Goal: Find contact information: Find contact information

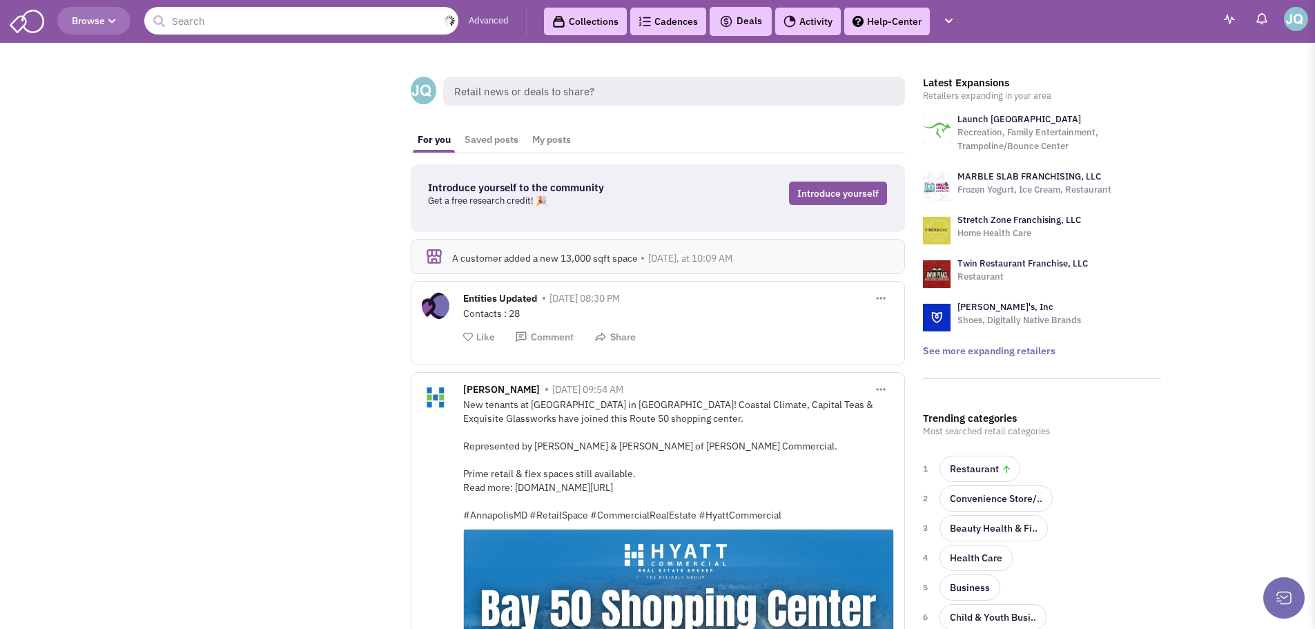
click at [268, 21] on input "text" at bounding box center [301, 21] width 314 height 28
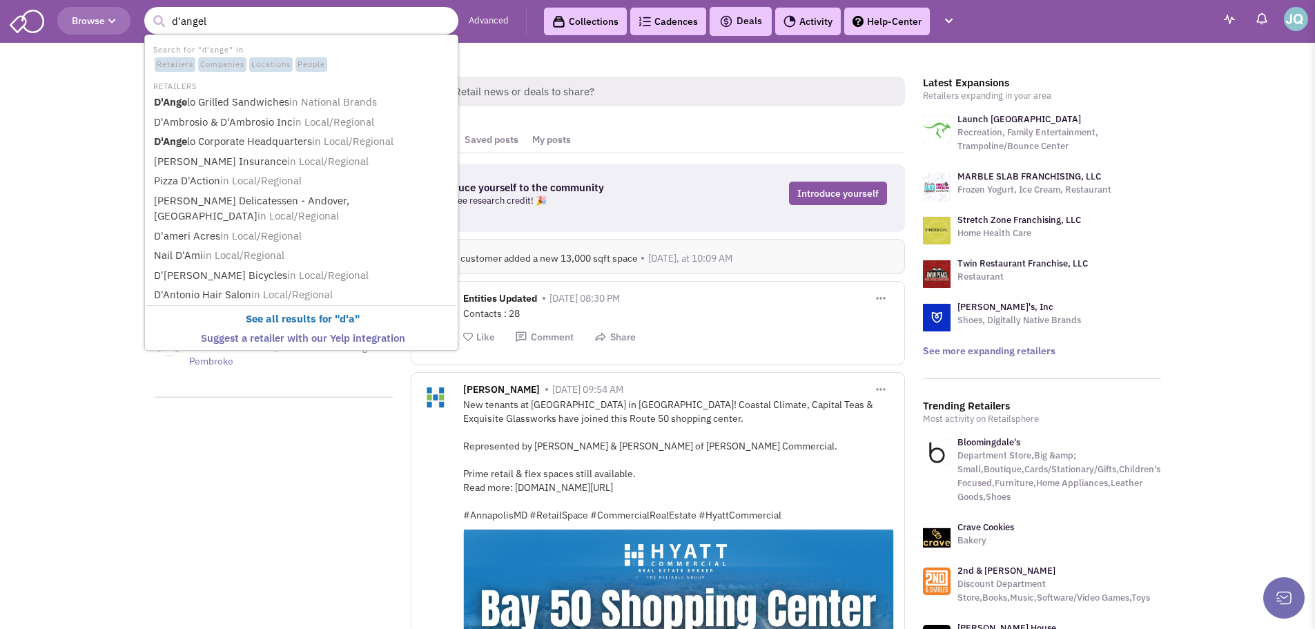
type input "d'angelo"
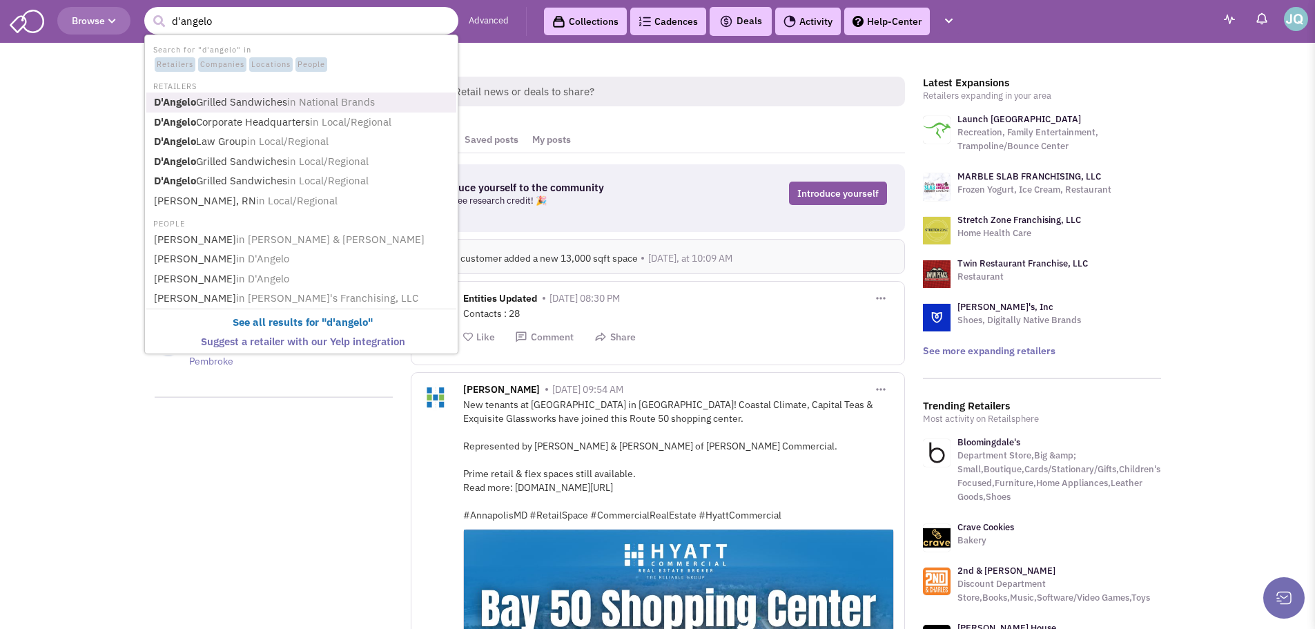
click at [270, 100] on link "D'Angelo Grilled Sandwiches in National Brands" at bounding box center [303, 102] width 306 height 19
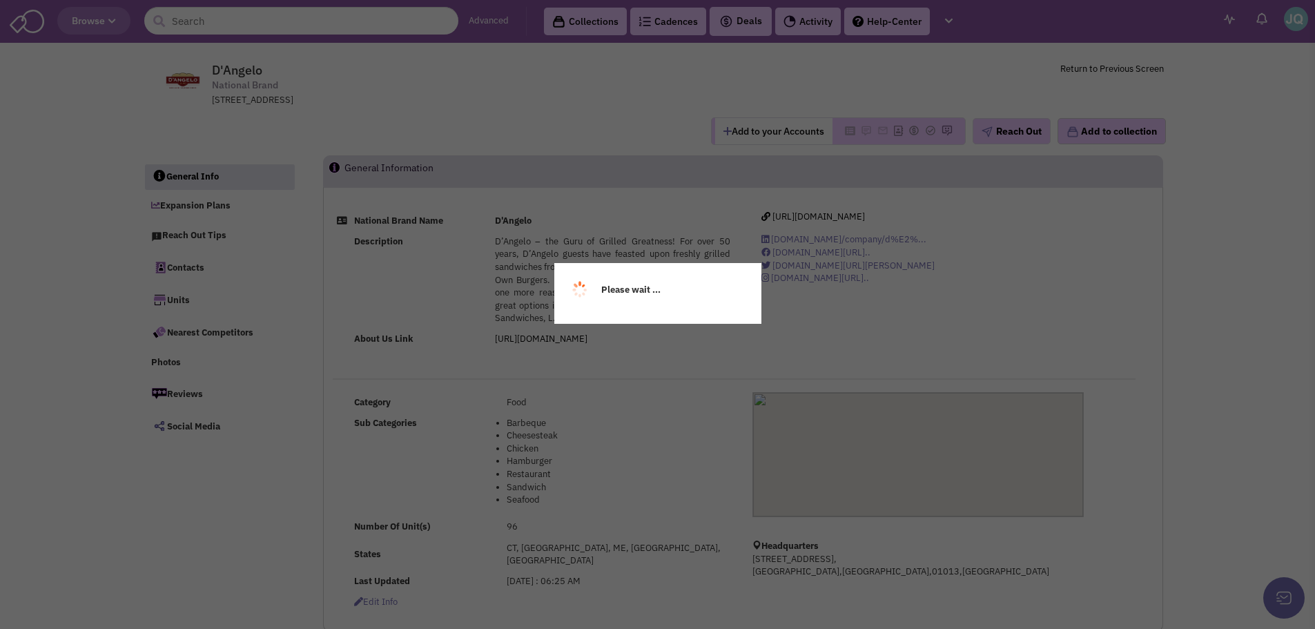
select select
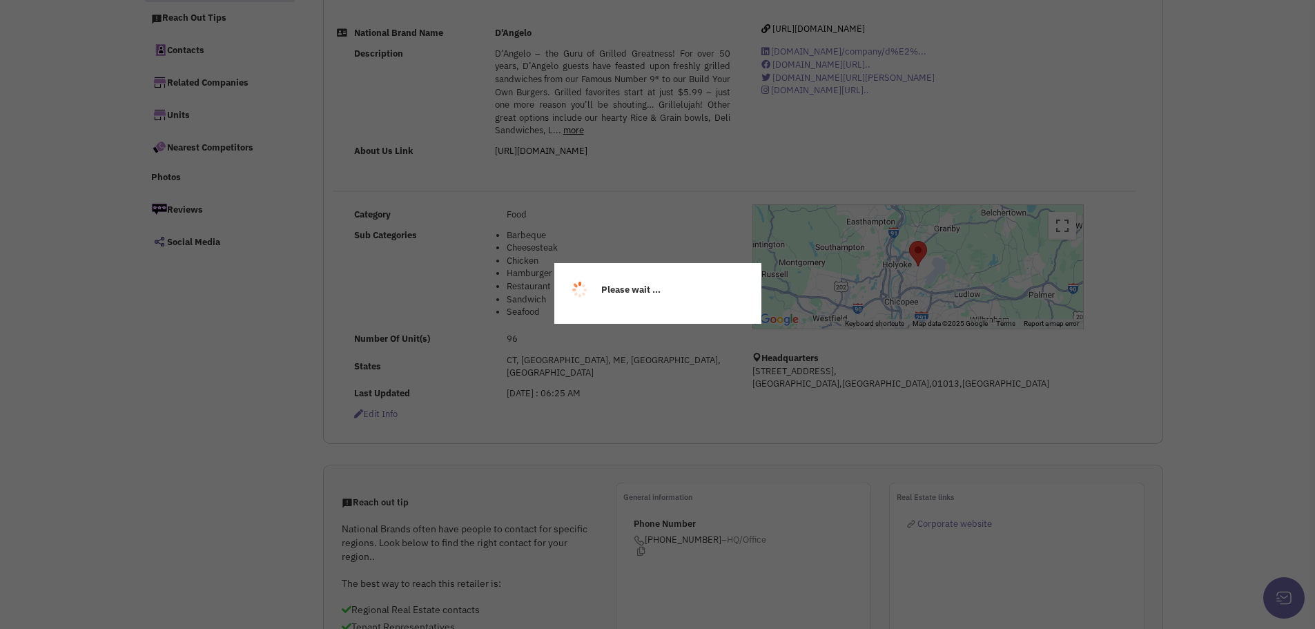
scroll to position [207, 0]
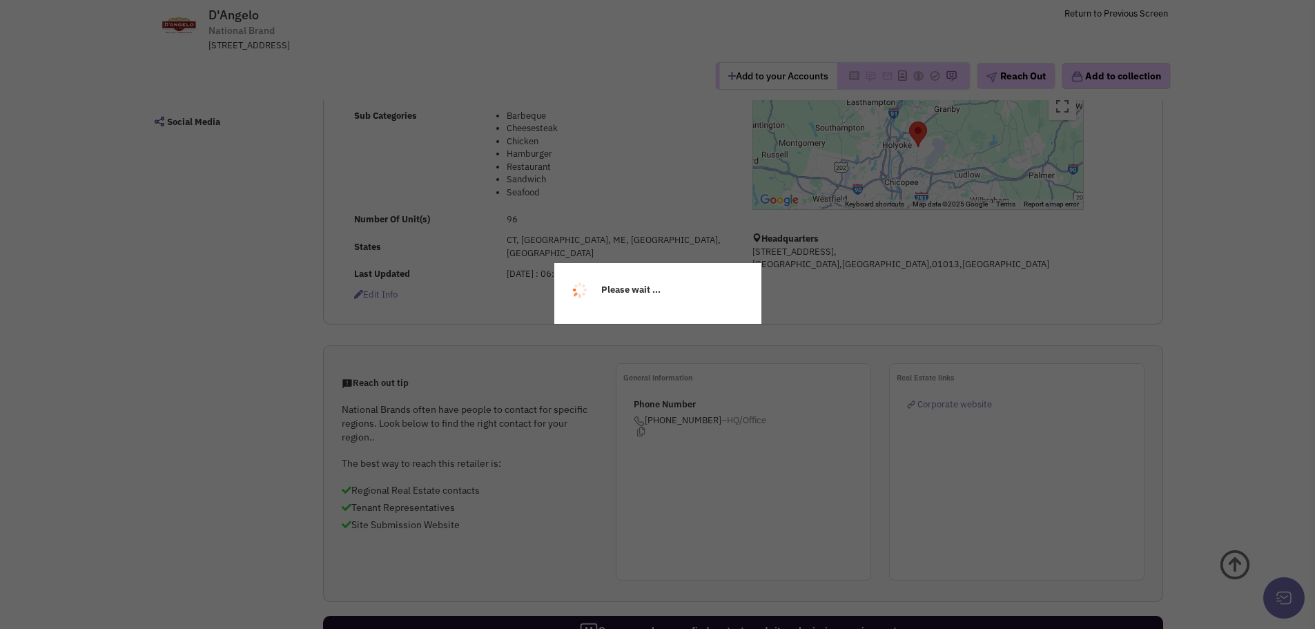
select select
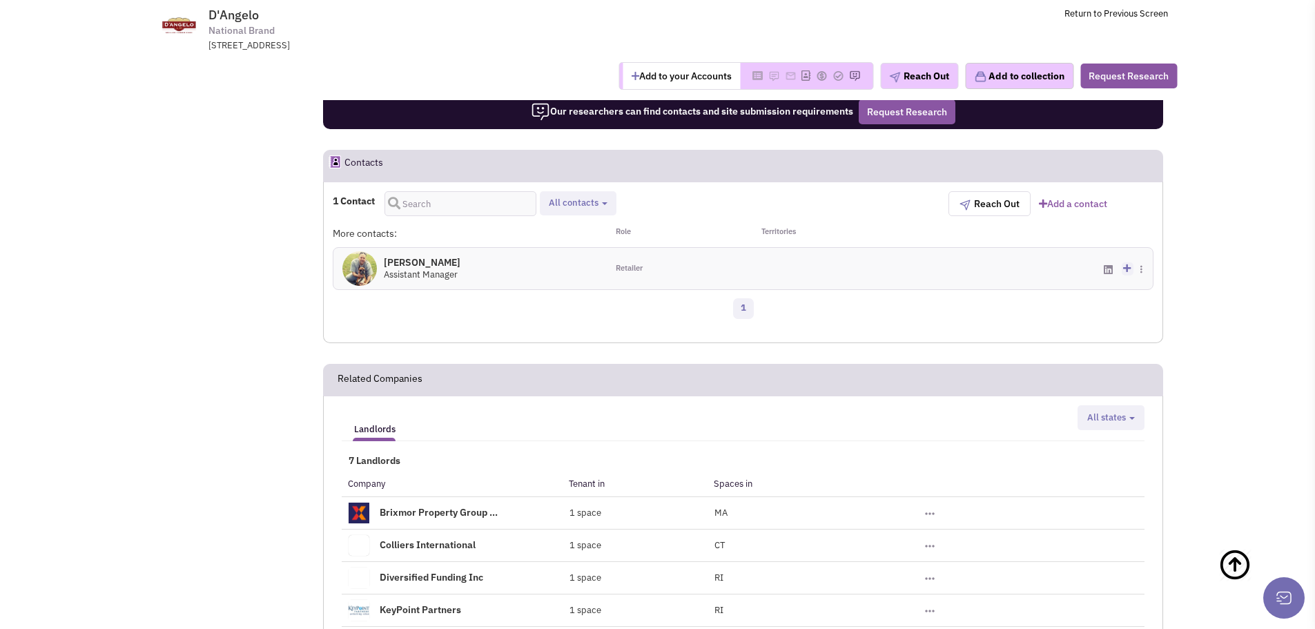
scroll to position [760, 0]
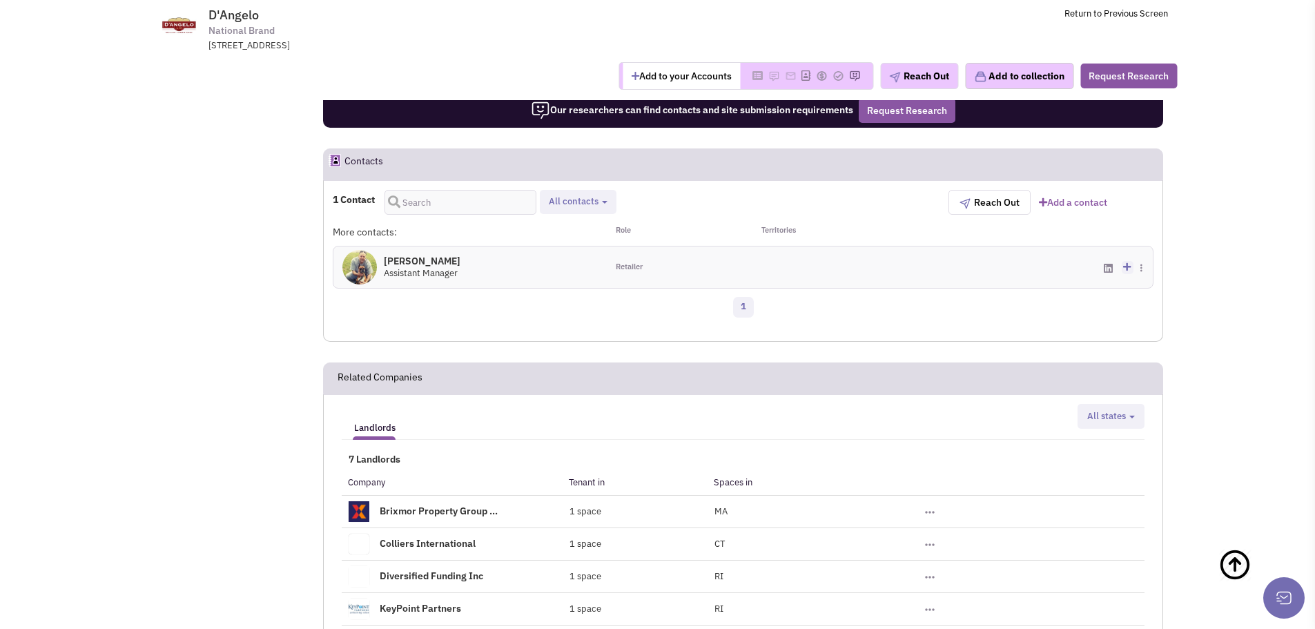
click at [423, 255] on h4 "[PERSON_NAME] 0" at bounding box center [422, 261] width 77 height 12
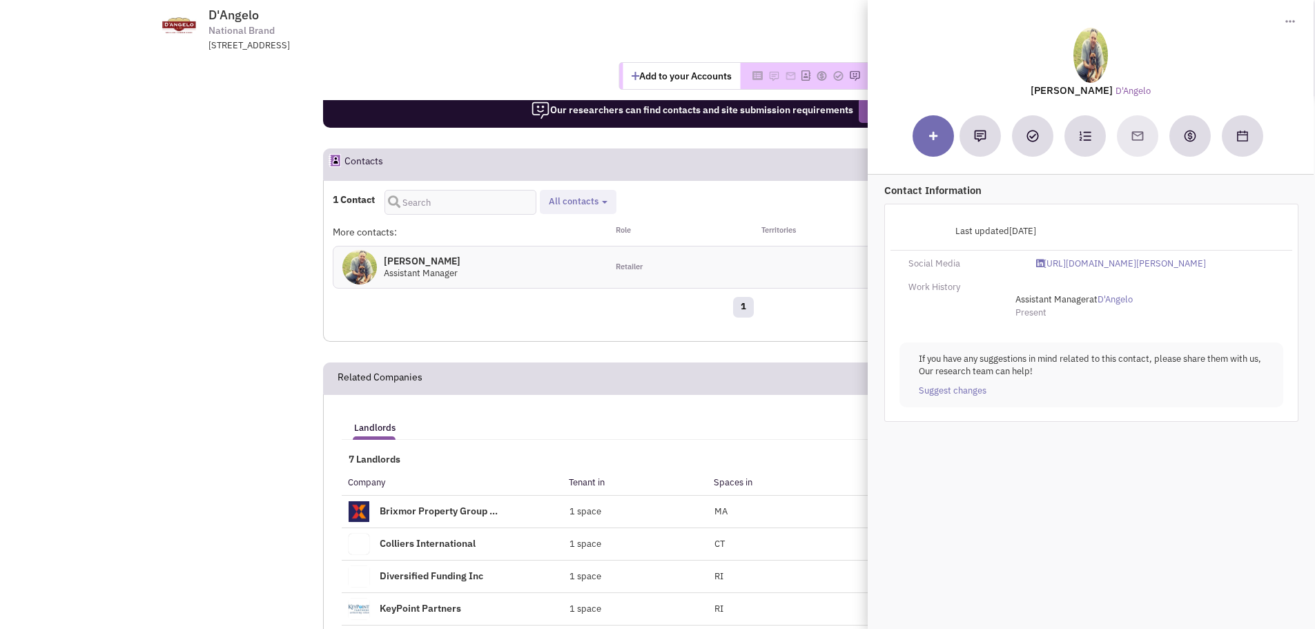
click at [589, 305] on div "1" at bounding box center [743, 310] width 839 height 28
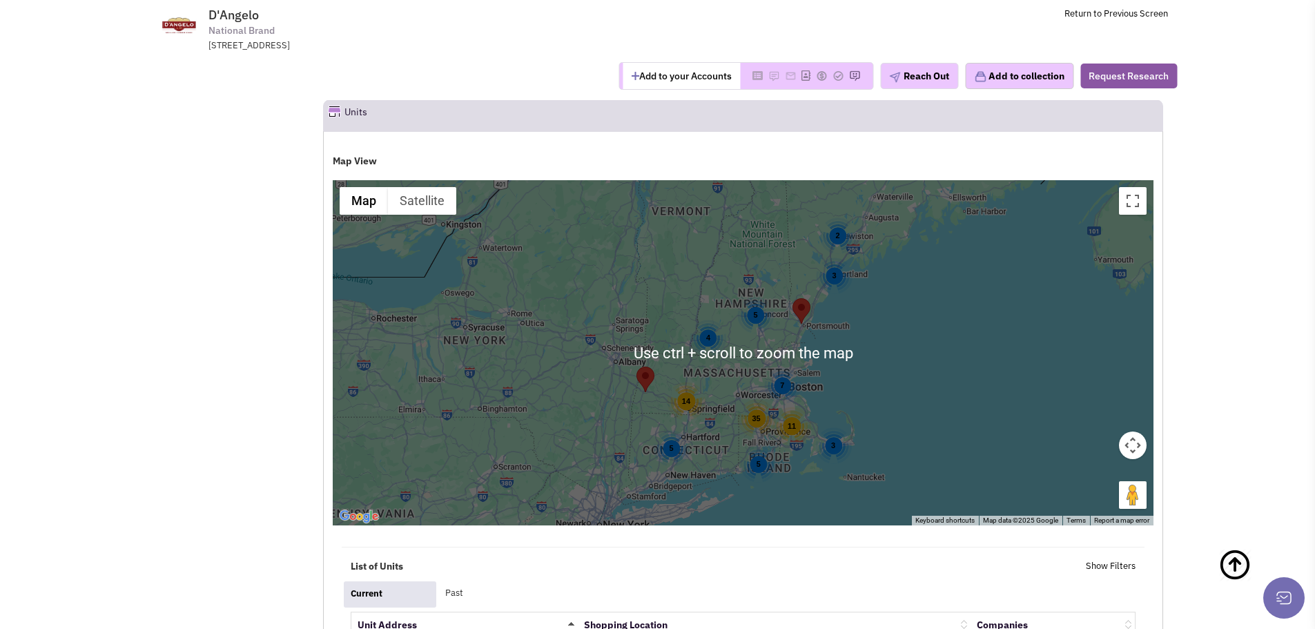
scroll to position [1381, 0]
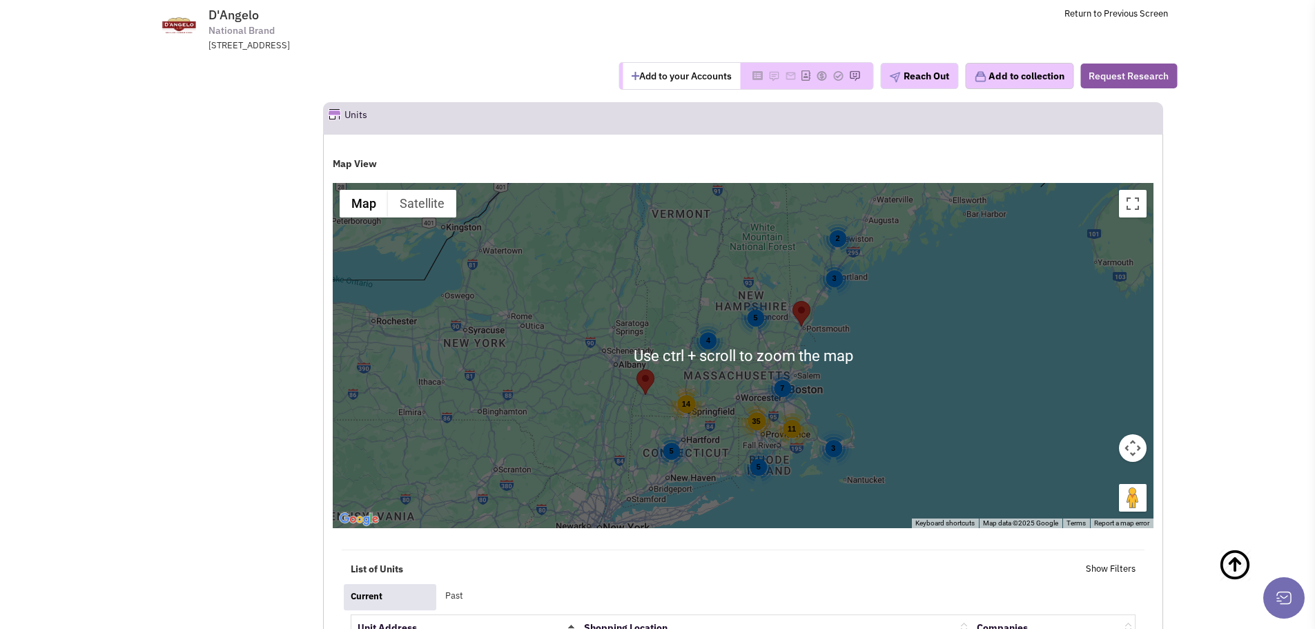
click at [718, 298] on div "14 35 5 4 3 2 5 5 3 11 7" at bounding box center [743, 355] width 821 height 345
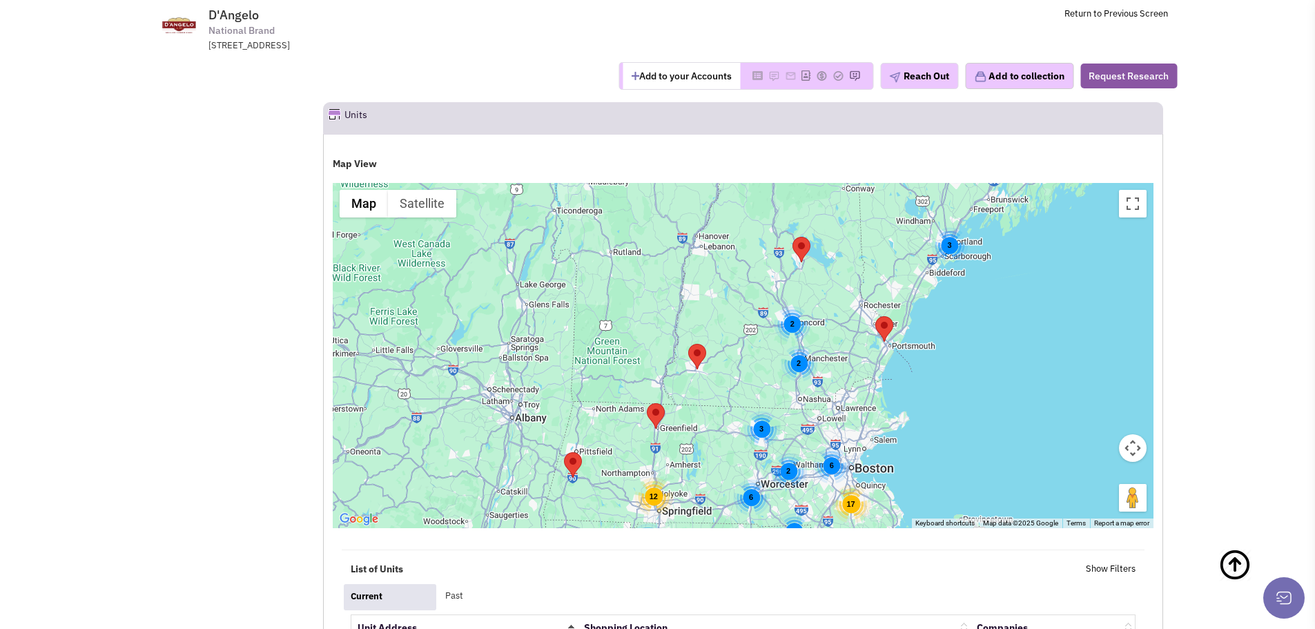
click at [774, 270] on div "12 6 2 2 3 2 6 6 2 17 3 2 3" at bounding box center [743, 355] width 821 height 345
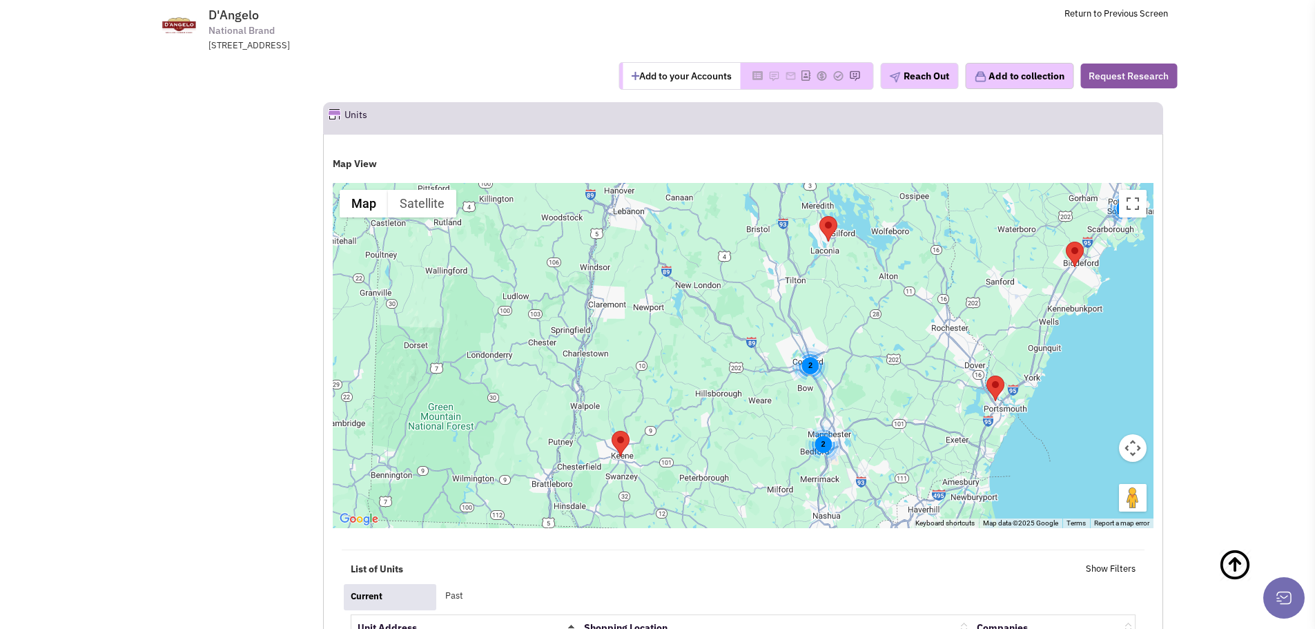
click at [717, 269] on div "2 2 2" at bounding box center [743, 355] width 821 height 345
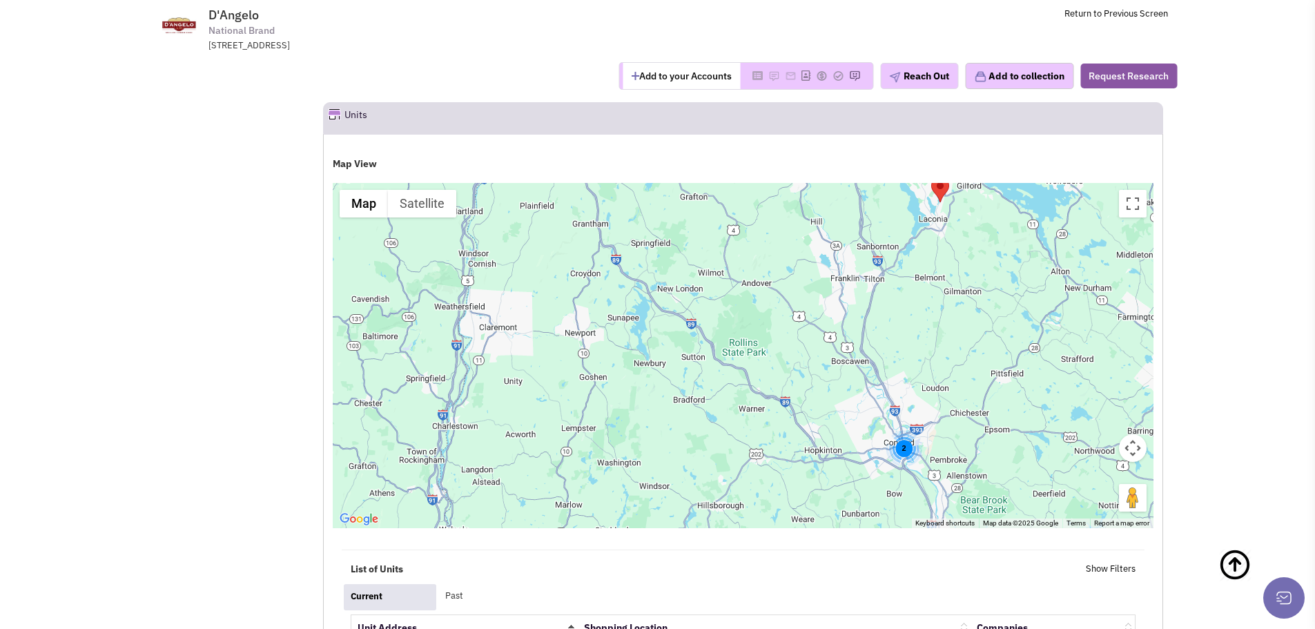
scroll to position [1588, 0]
